Goal: Information Seeking & Learning: Learn about a topic

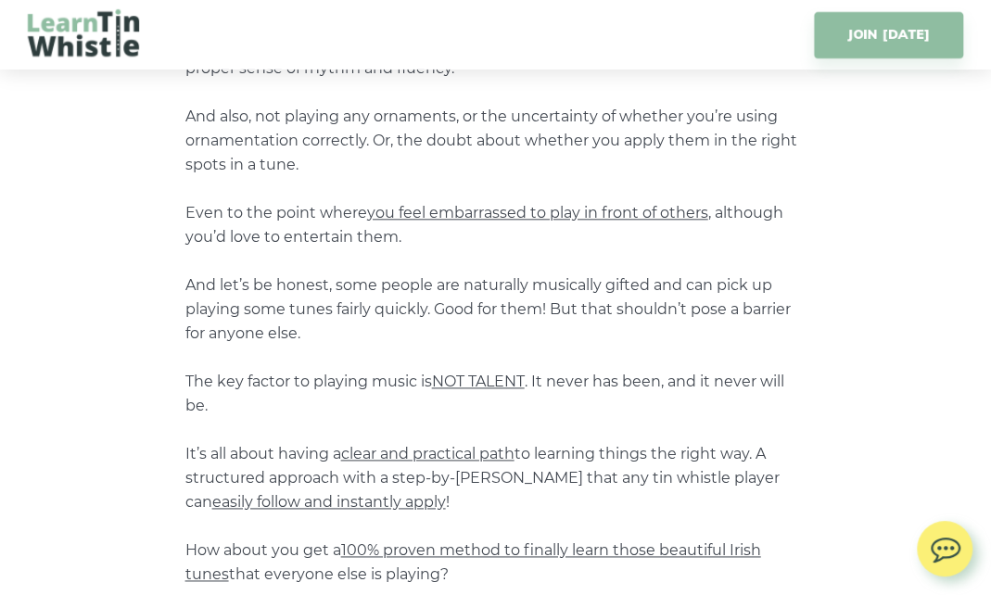
scroll to position [865, 0]
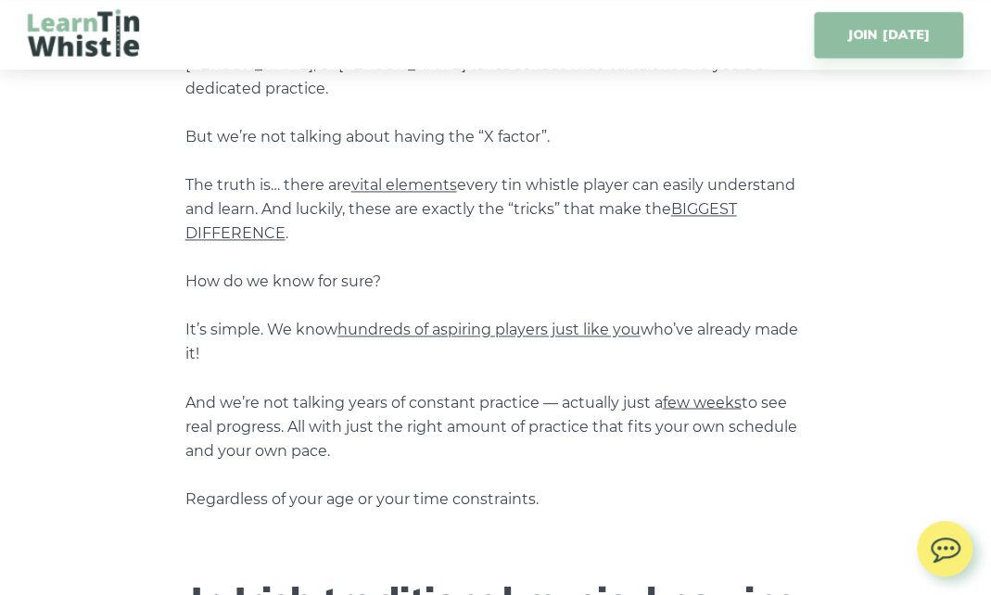
scroll to position [1113, 0]
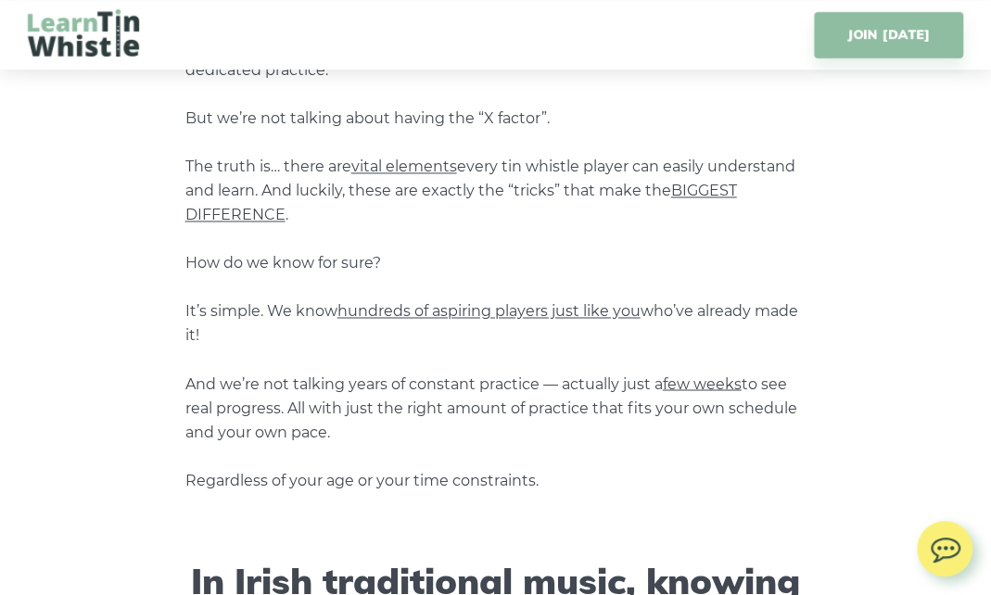
click at [480, 317] on span "hundreds of aspiring players just like you" at bounding box center [489, 311] width 303 height 18
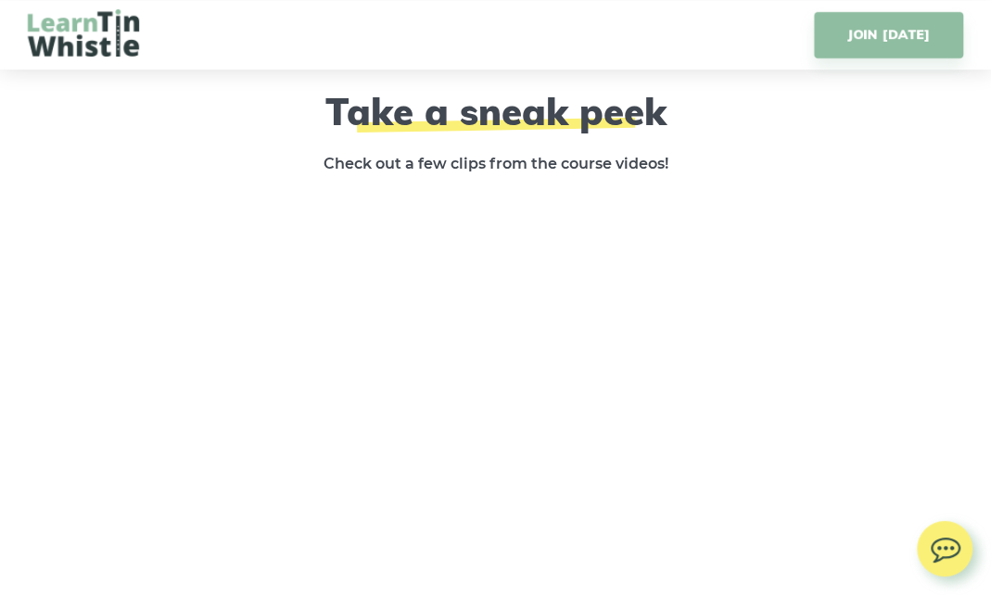
scroll to position [2843, 0]
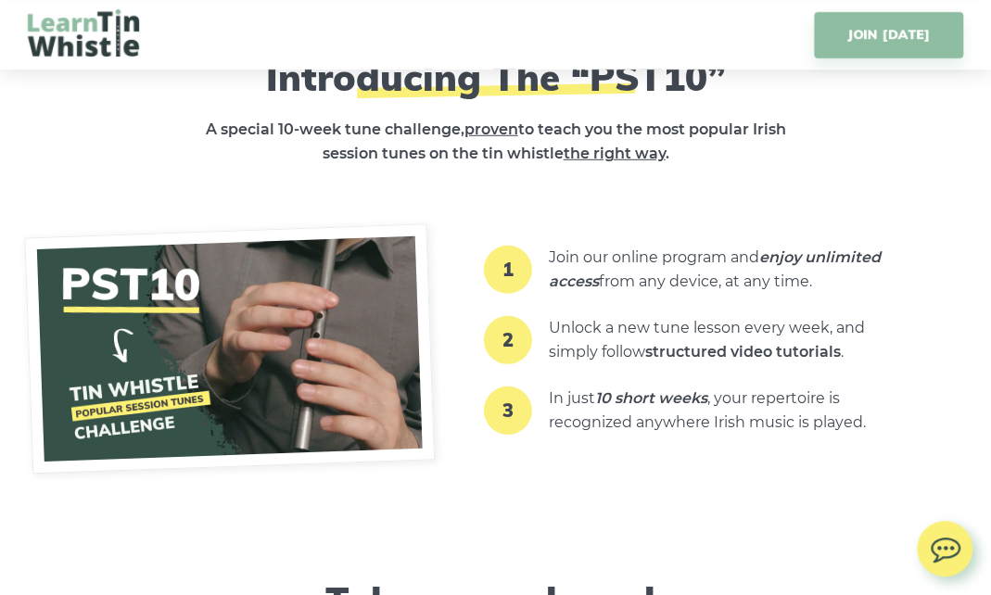
scroll to position [2349, 0]
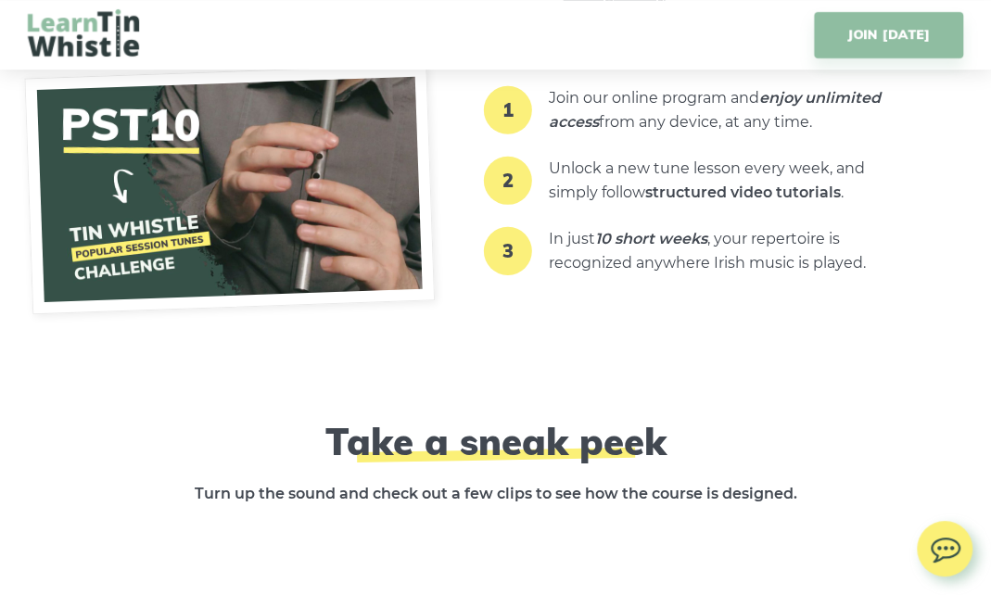
click at [132, 204] on img at bounding box center [229, 190] width 410 height 250
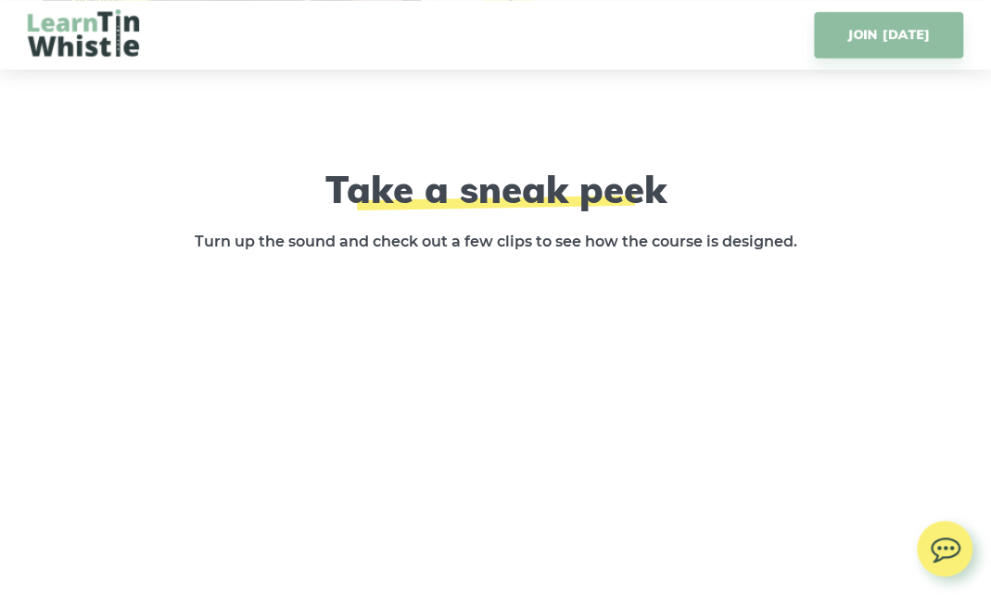
scroll to position [2720, 0]
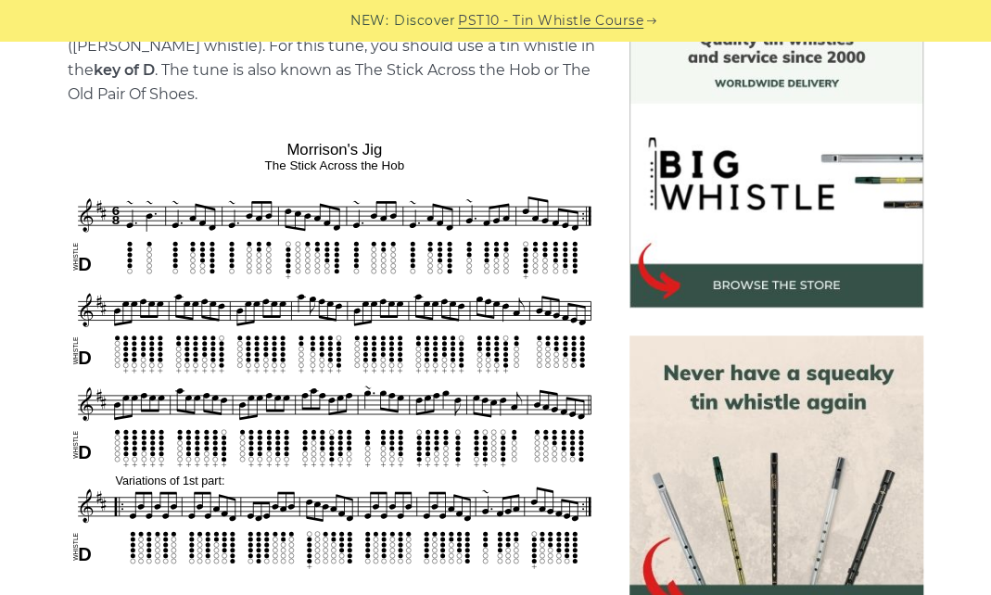
scroll to position [618, 0]
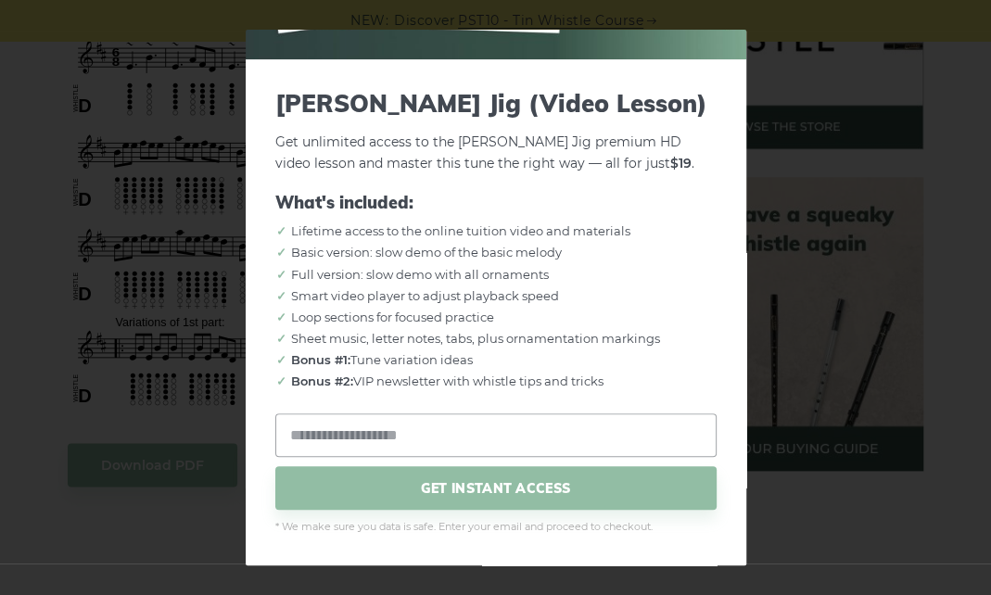
scroll to position [865, 0]
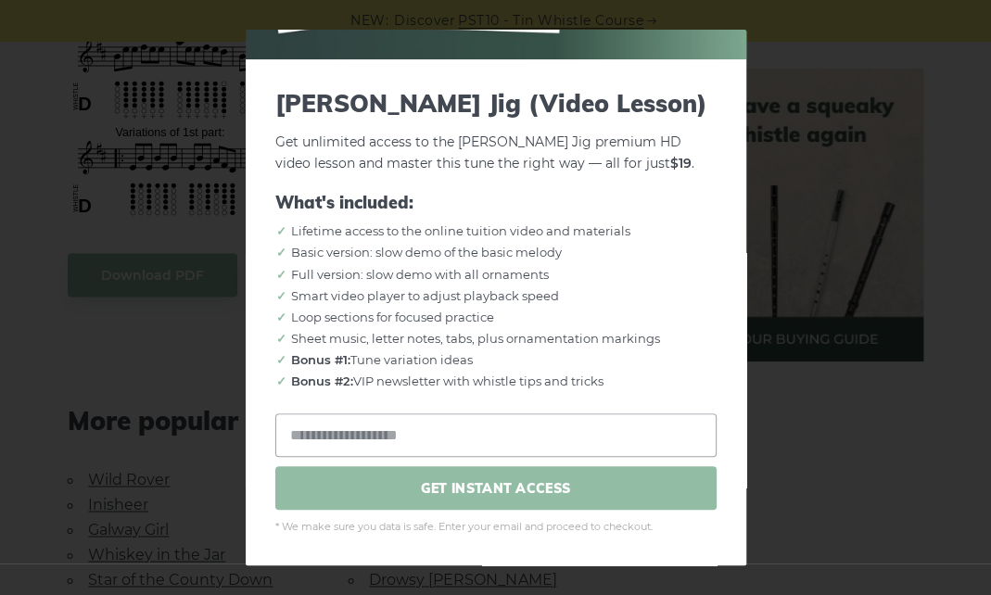
click at [515, 490] on span "GET INSTANT ACCESS" at bounding box center [495, 488] width 441 height 44
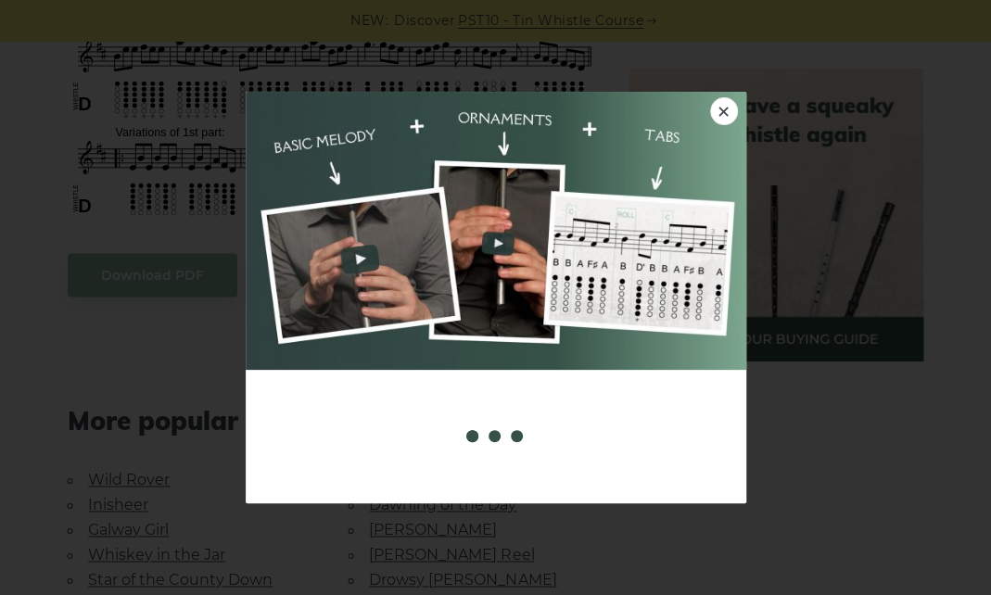
scroll to position [0, 0]
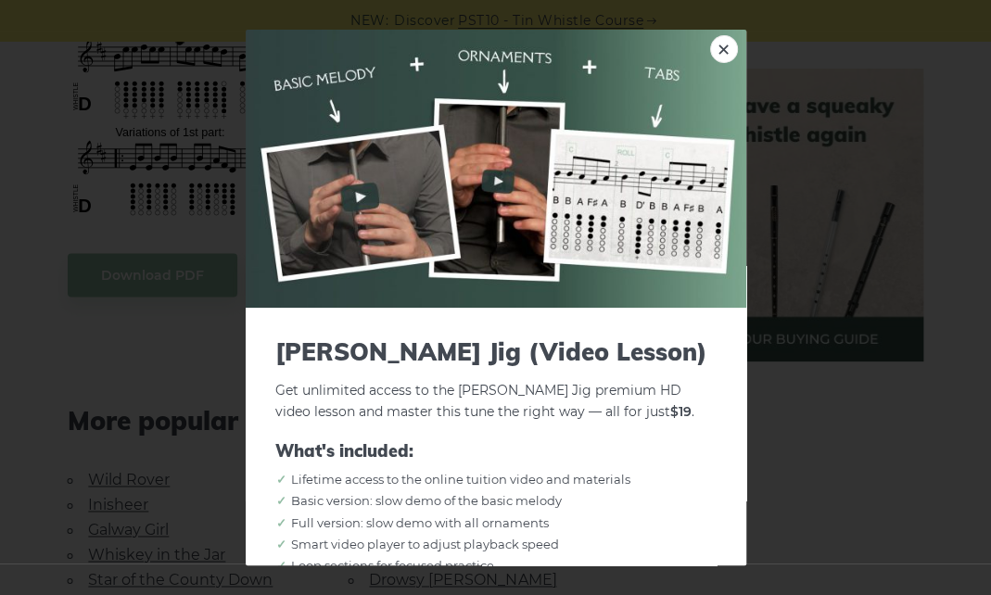
click at [361, 252] on img at bounding box center [496, 169] width 501 height 278
click at [355, 197] on img at bounding box center [496, 169] width 501 height 278
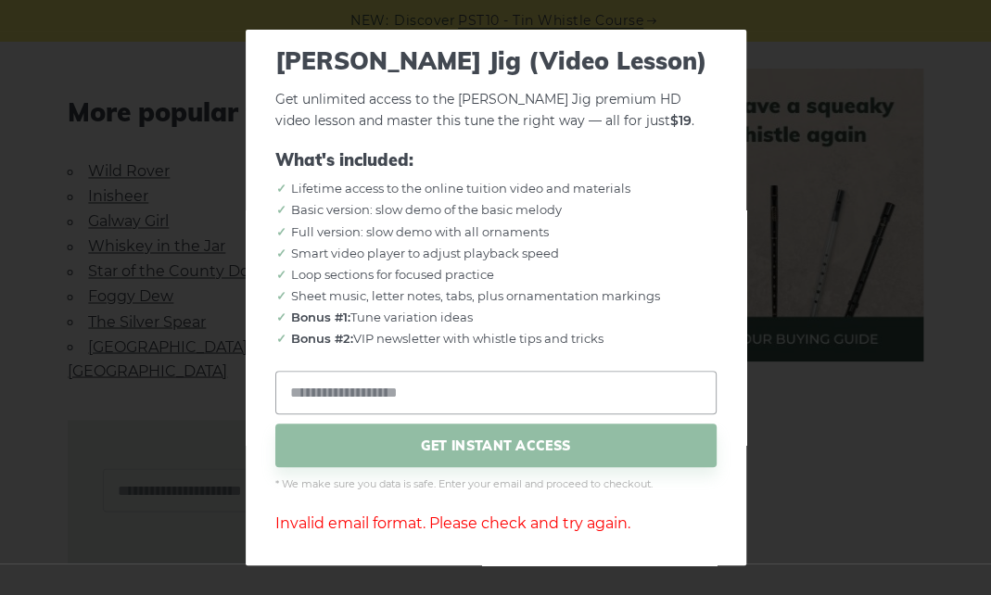
scroll to position [1236, 0]
